Goal: Task Accomplishment & Management: Complete application form

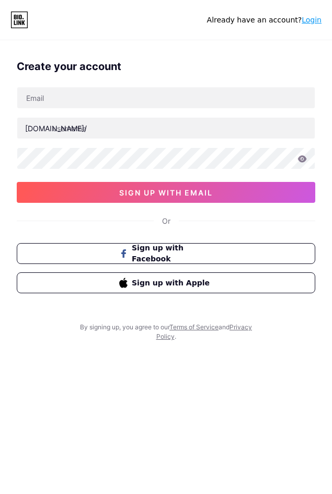
click at [115, 16] on div "Already have an account? Login" at bounding box center [166, 20] width 332 height 17
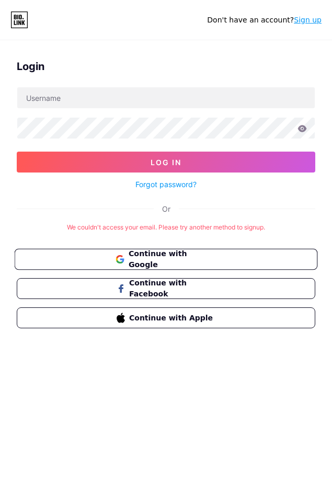
click at [158, 251] on button "Continue with Google" at bounding box center [166, 259] width 303 height 21
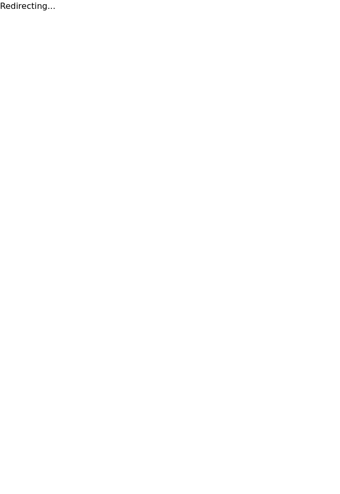
drag, startPoint x: 219, startPoint y: 39, endPoint x: 229, endPoint y: 2, distance: 38.4
click at [219, 13] on html "Redirecting..." at bounding box center [170, 6] width 340 height 13
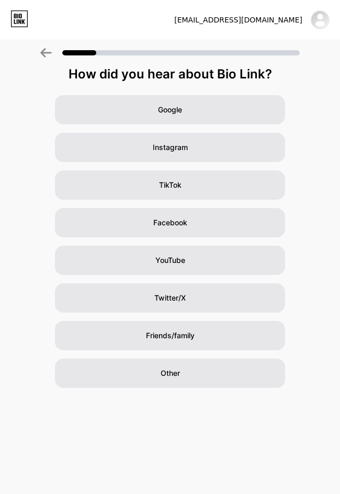
click at [169, 6] on div "doyok168seo@gmail.com Logout" at bounding box center [170, 20] width 340 height 40
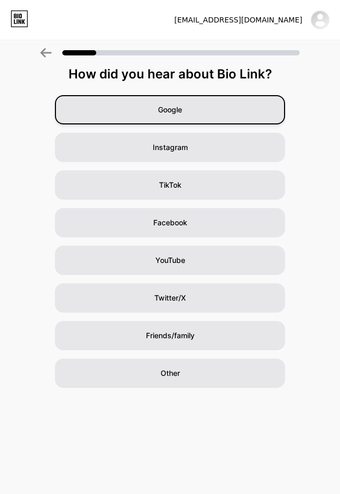
click at [187, 112] on div "Google" at bounding box center [170, 109] width 230 height 29
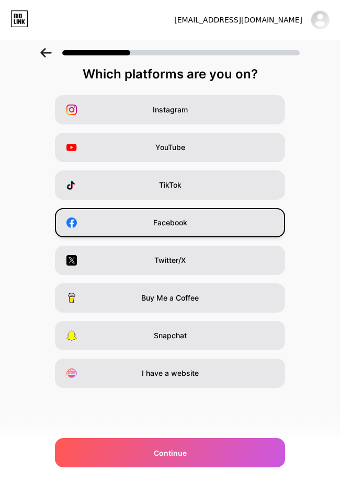
click at [163, 217] on div "Facebook" at bounding box center [170, 222] width 230 height 29
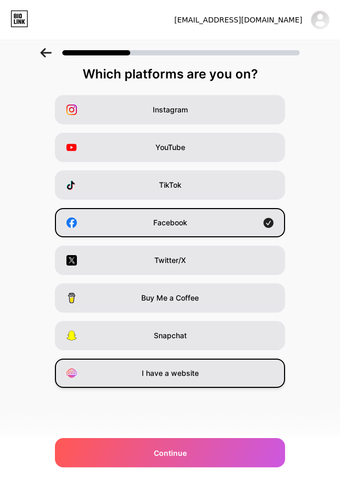
click at [206, 378] on div "I have a website" at bounding box center [170, 373] width 230 height 29
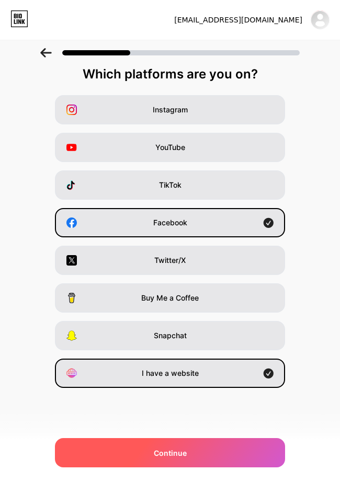
click at [217, 446] on div "Continue" at bounding box center [170, 452] width 230 height 29
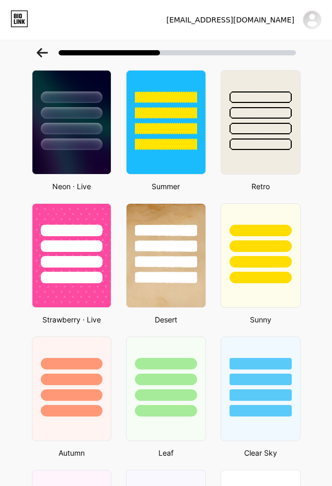
scroll to position [209, 0]
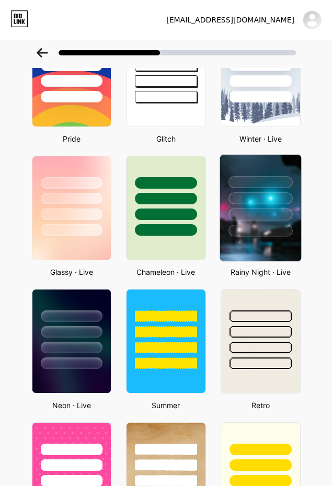
click at [267, 207] on div at bounding box center [260, 196] width 81 height 82
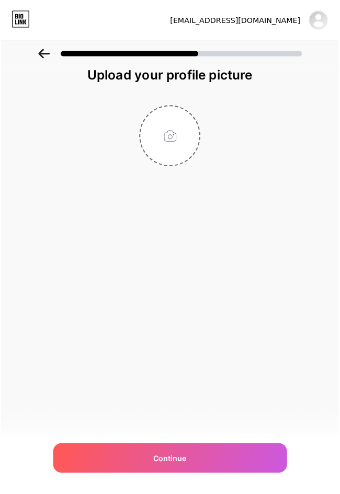
scroll to position [0, 0]
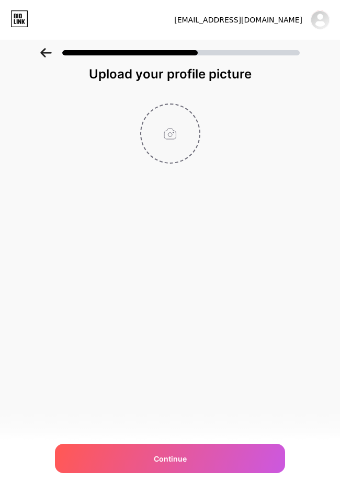
click at [180, 144] on input "file" at bounding box center [170, 134] width 58 height 58
type input "C:\fakepath\naikim.jpg"
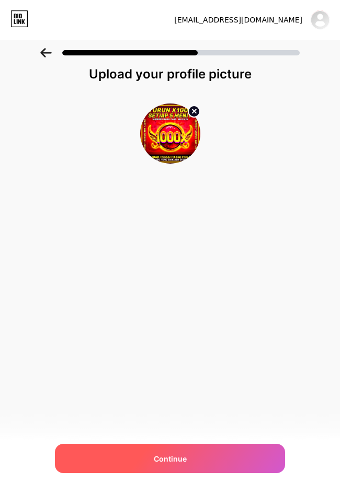
click at [184, 457] on span "Continue" at bounding box center [170, 458] width 33 height 11
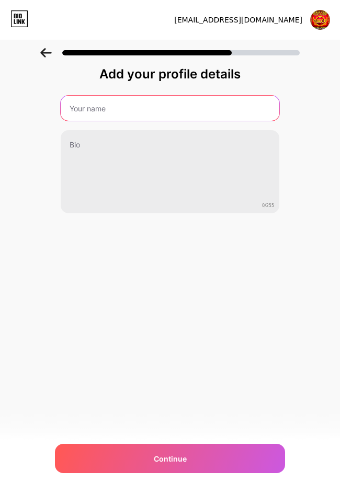
click at [142, 114] on input "text" at bounding box center [170, 108] width 219 height 25
type input "DOYOK168"
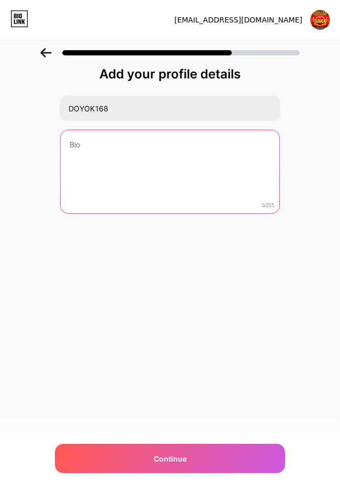
click at [150, 155] on textarea at bounding box center [170, 172] width 219 height 84
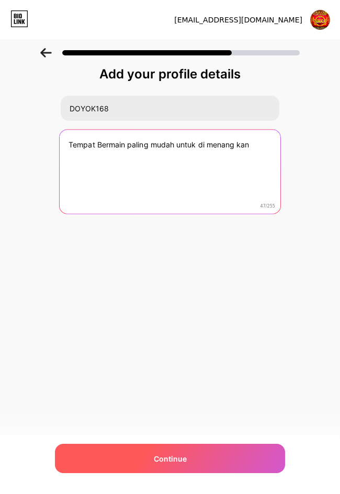
type textarea "Tempat Bermain paling mudah untuk di menang kan"
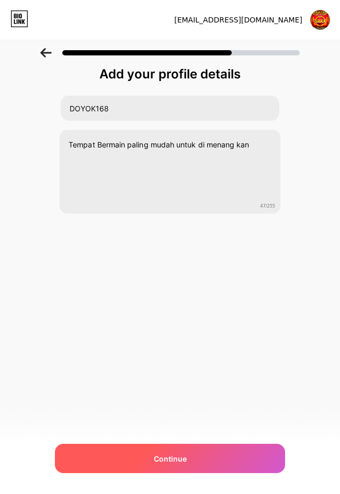
click at [194, 456] on div "Continue" at bounding box center [170, 458] width 230 height 29
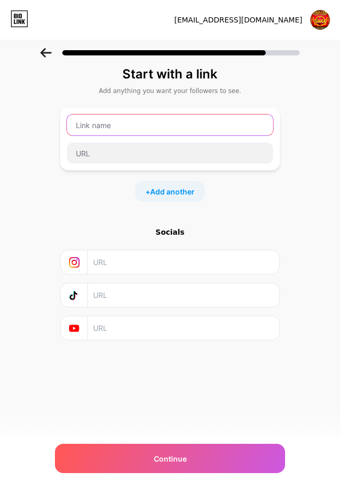
click at [137, 131] on input "text" at bounding box center [170, 125] width 206 height 21
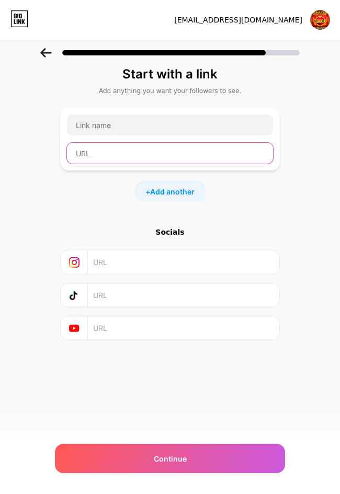
click at [136, 148] on input "text" at bounding box center [170, 153] width 206 height 21
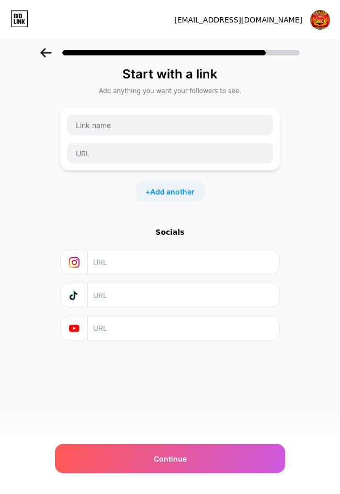
click at [313, 168] on div "Start with a link Add anything you want your followers to see. + Add another So…" at bounding box center [170, 216] width 340 height 353
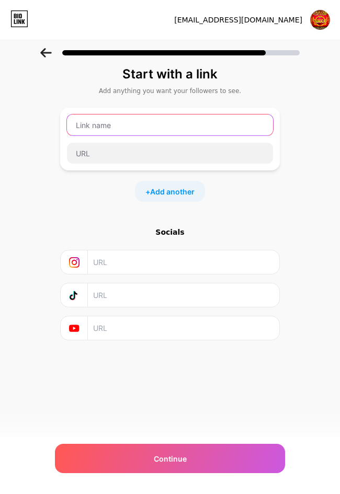
click at [165, 123] on input "text" at bounding box center [170, 125] width 206 height 21
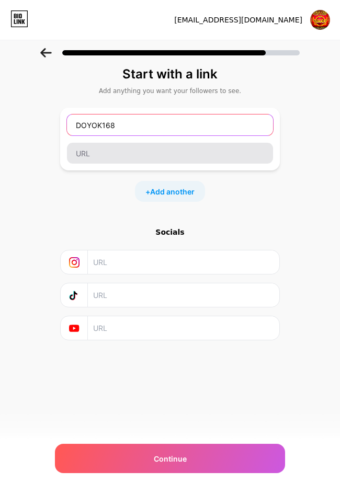
type input "DOYOK168"
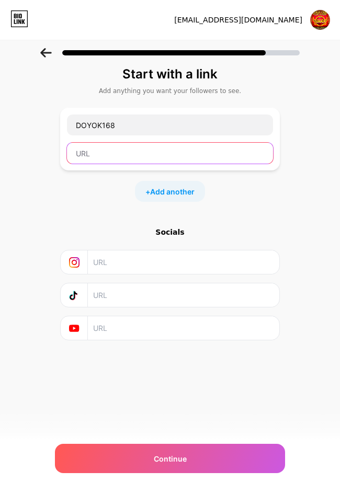
click at [131, 155] on input "text" at bounding box center [170, 153] width 206 height 21
